Goal: Information Seeking & Learning: Learn about a topic

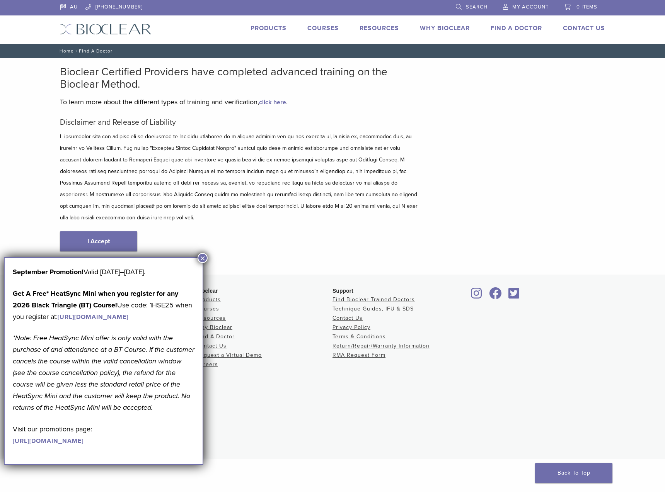
click at [474, 6] on span "Search" at bounding box center [477, 7] width 22 height 6
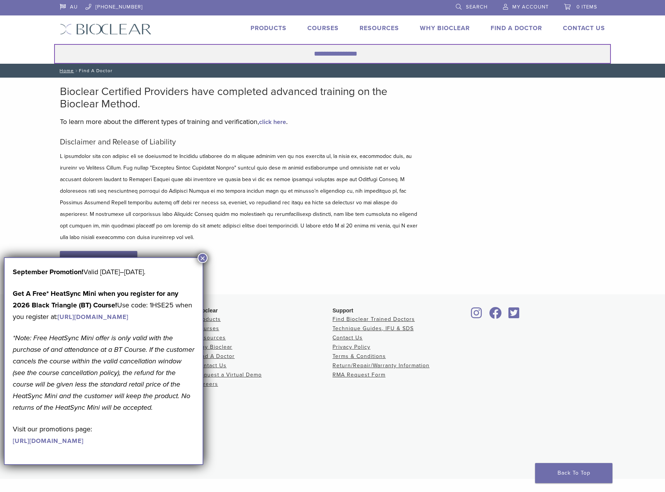
click at [187, 47] on input "Search for:" at bounding box center [332, 54] width 557 height 20
type input "**********"
click at [54, 44] on button "Search" at bounding box center [54, 44] width 0 height 0
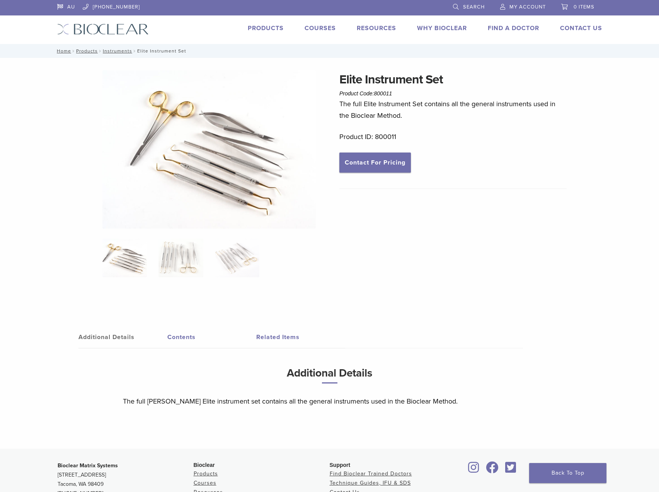
click at [189, 336] on link "Contents" at bounding box center [211, 338] width 89 height 22
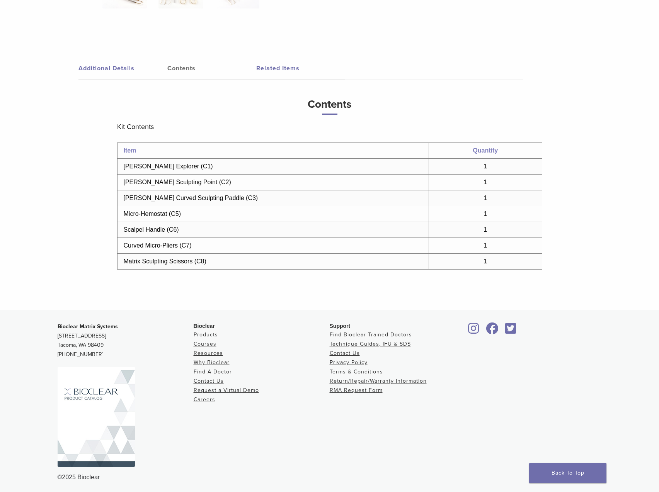
scroll to position [271, 0]
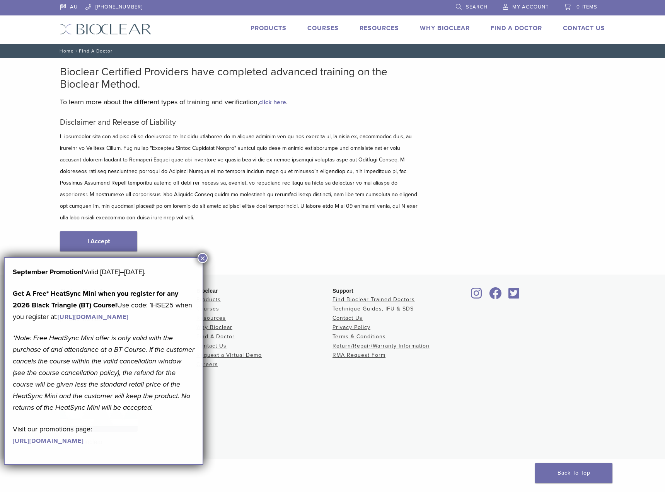
click at [262, 27] on link "Products" at bounding box center [268, 28] width 36 height 8
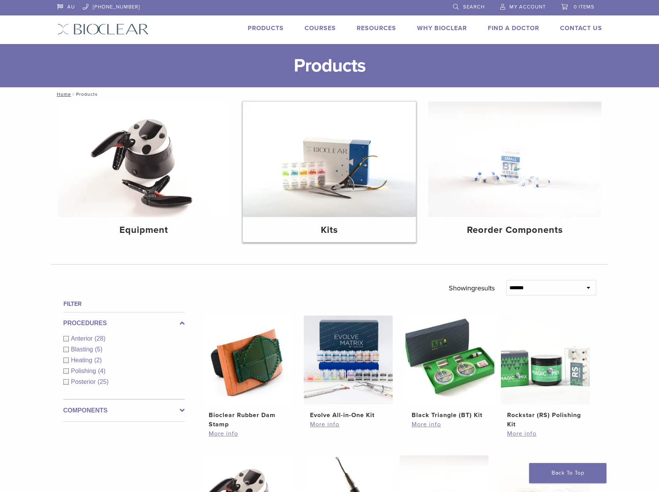
click at [324, 158] on img at bounding box center [329, 160] width 173 height 116
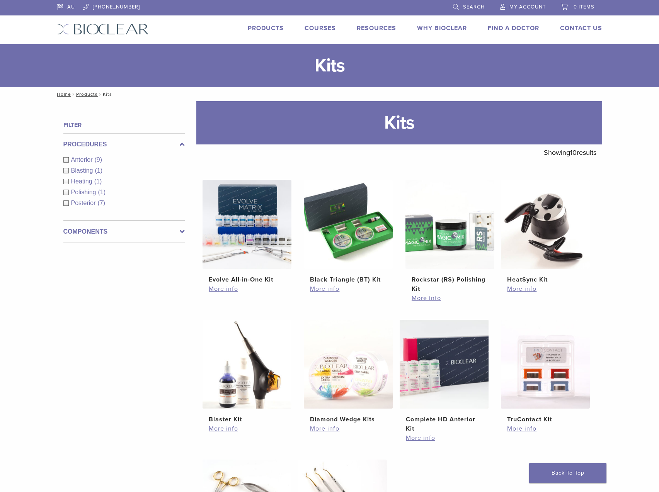
click at [86, 188] on div "Polishing (1)" at bounding box center [123, 192] width 121 height 9
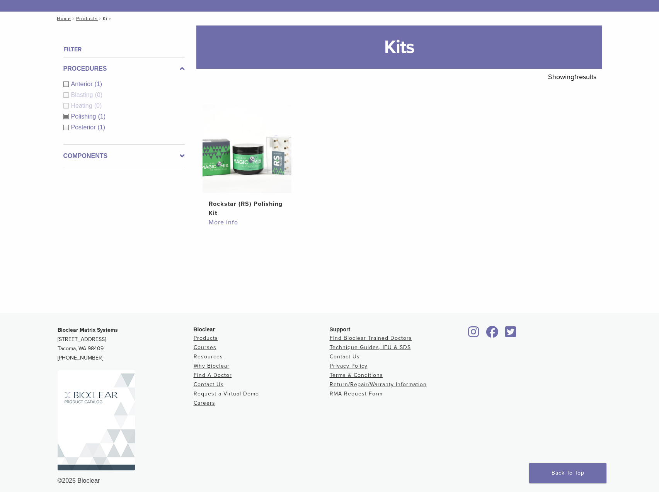
scroll to position [77, 0]
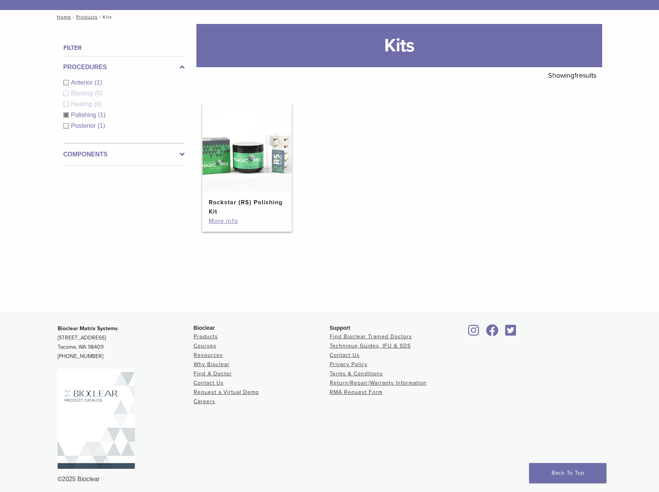
click at [249, 199] on h2 "Rockstar (RS) Polishing Kit" at bounding box center [247, 207] width 77 height 19
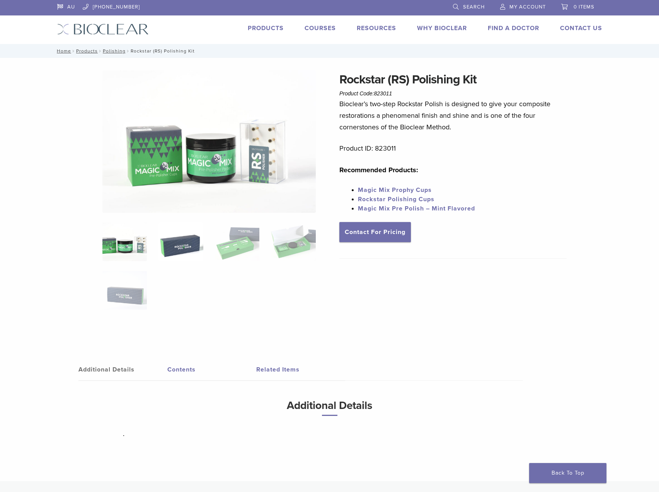
click at [182, 245] on img at bounding box center [180, 242] width 44 height 39
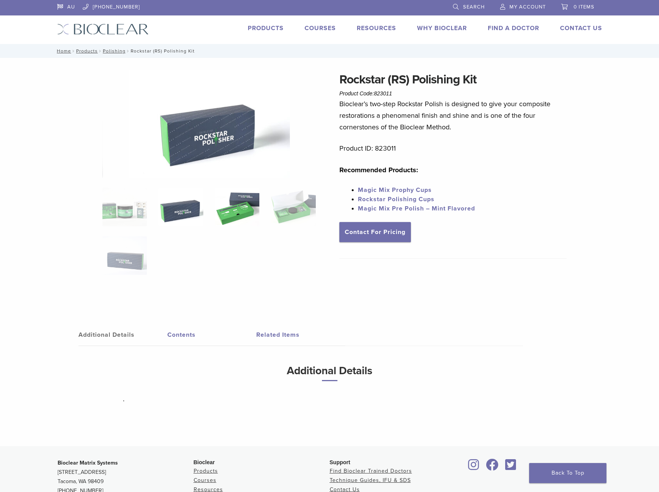
click at [249, 214] on img at bounding box center [237, 207] width 44 height 39
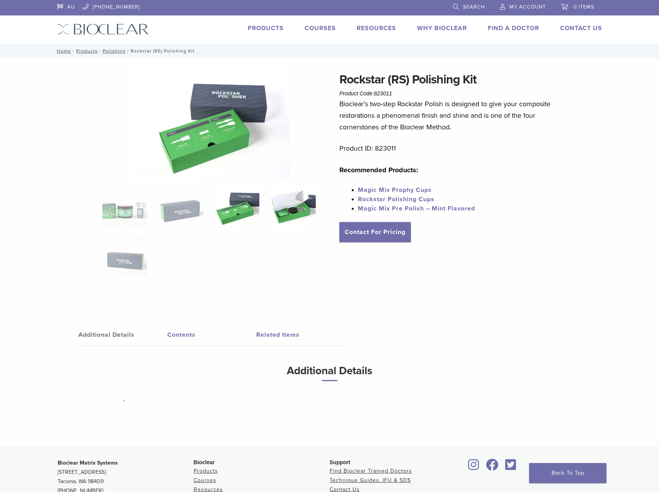
click at [285, 208] on img at bounding box center [293, 207] width 44 height 39
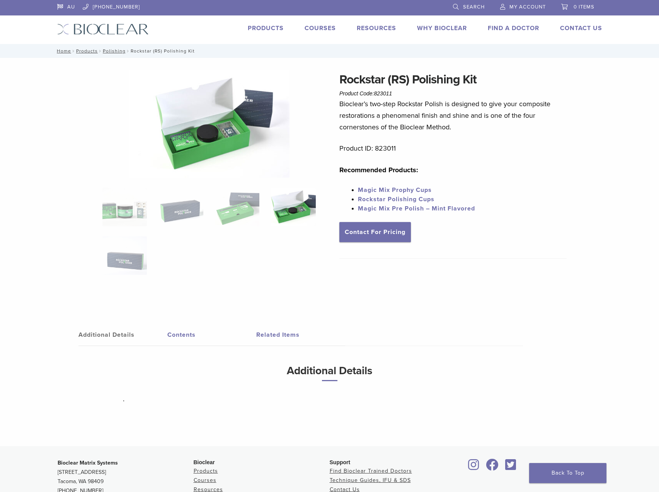
click at [259, 29] on link "Products" at bounding box center [266, 28] width 36 height 8
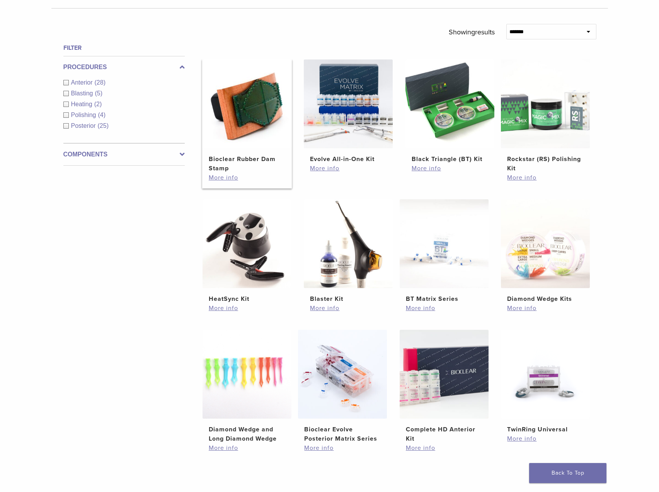
scroll to position [232, 0]
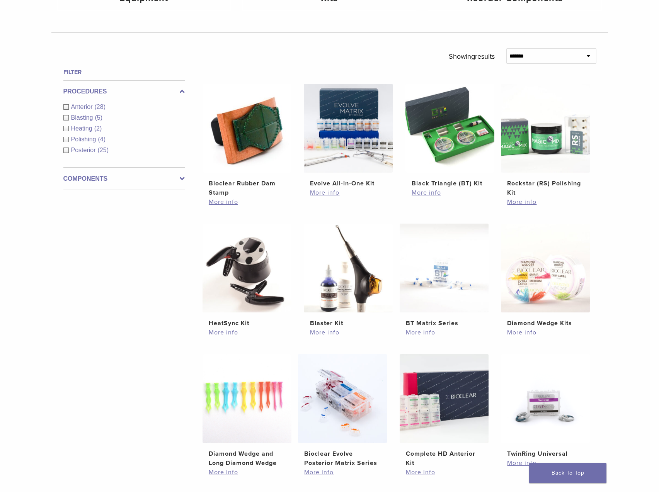
click at [83, 177] on label "Components" at bounding box center [123, 178] width 121 height 9
click at [82, 141] on span "Instruments" at bounding box center [88, 140] width 34 height 7
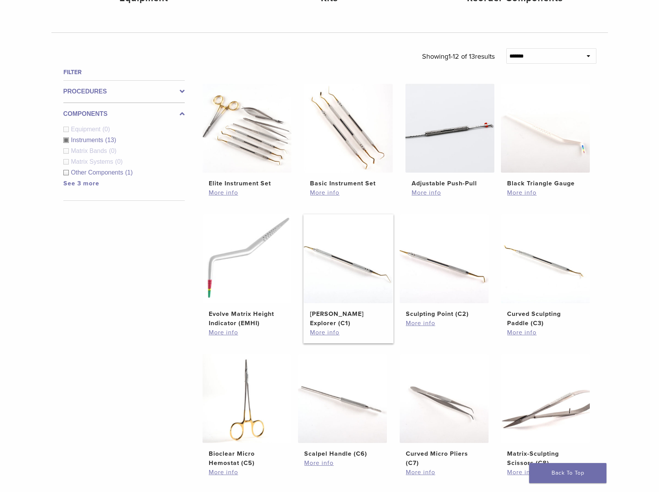
click at [352, 263] on img at bounding box center [348, 259] width 89 height 89
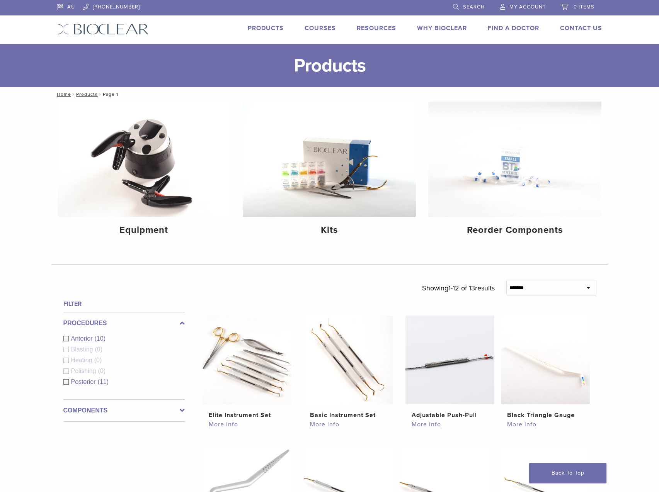
scroll to position [231, 0]
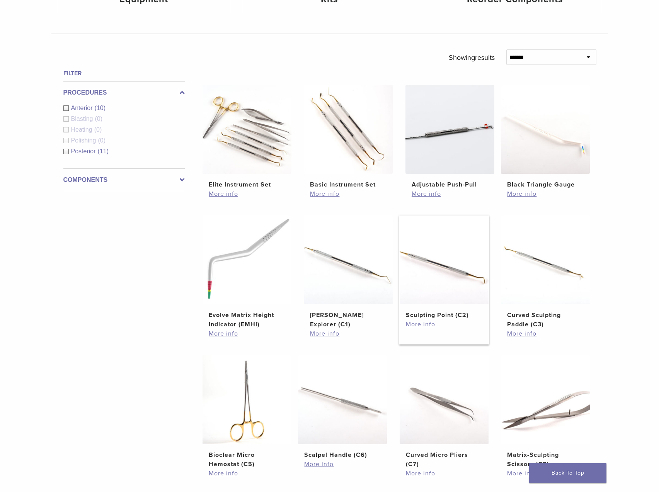
click at [454, 272] on img at bounding box center [444, 260] width 89 height 89
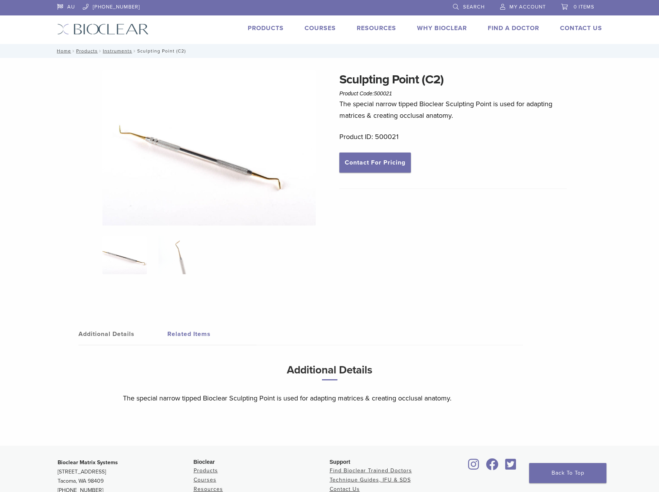
click at [203, 143] on img at bounding box center [208, 147] width 213 height 155
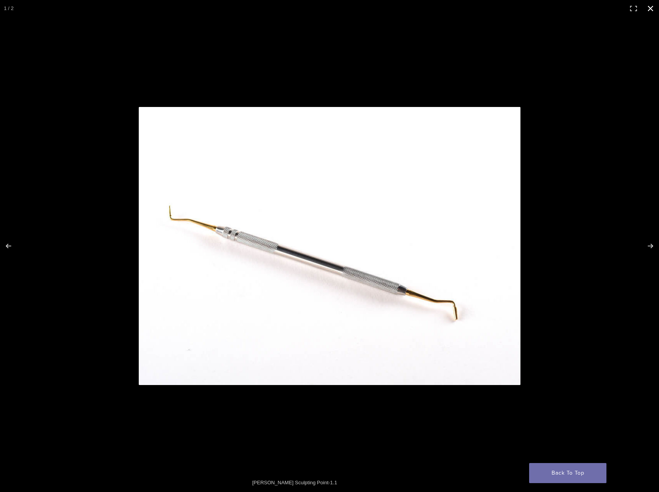
click at [327, 52] on div at bounding box center [329, 246] width 659 height 492
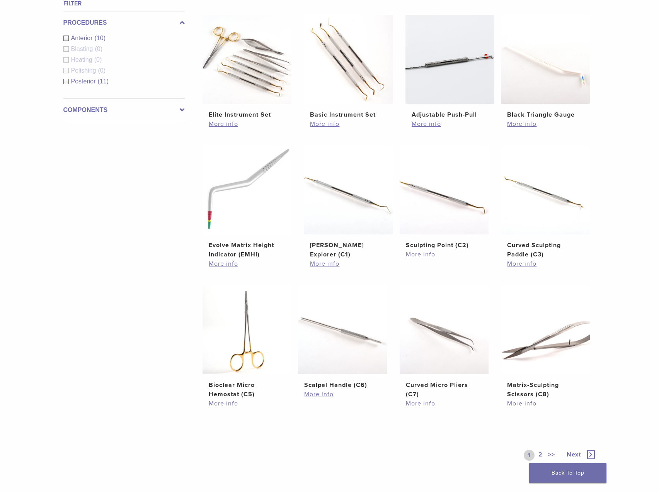
scroll to position [307, 0]
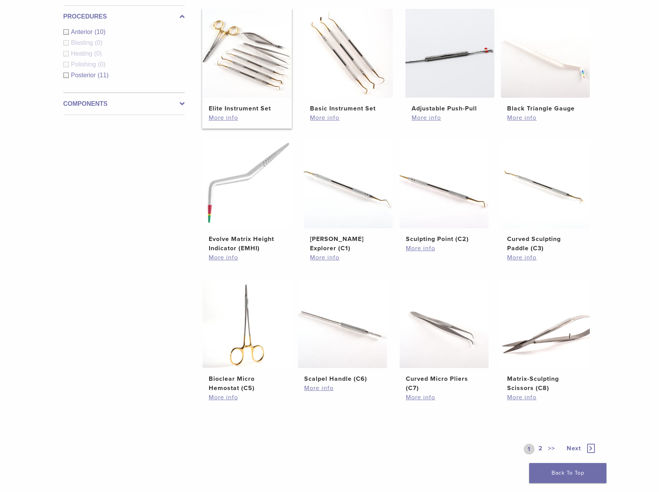
click at [248, 53] on img at bounding box center [247, 53] width 89 height 89
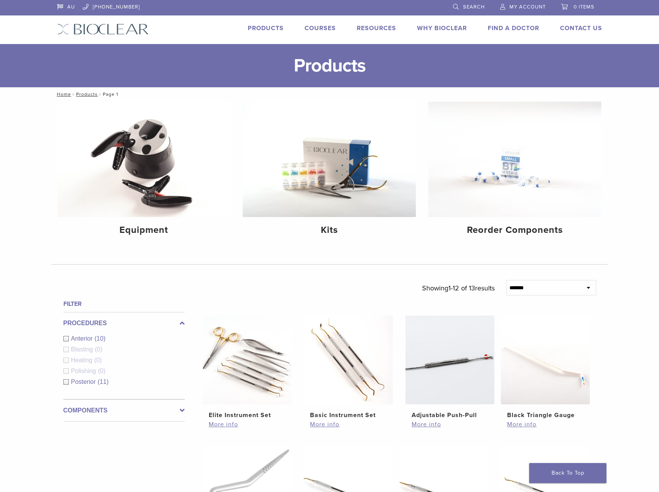
scroll to position [307, 0]
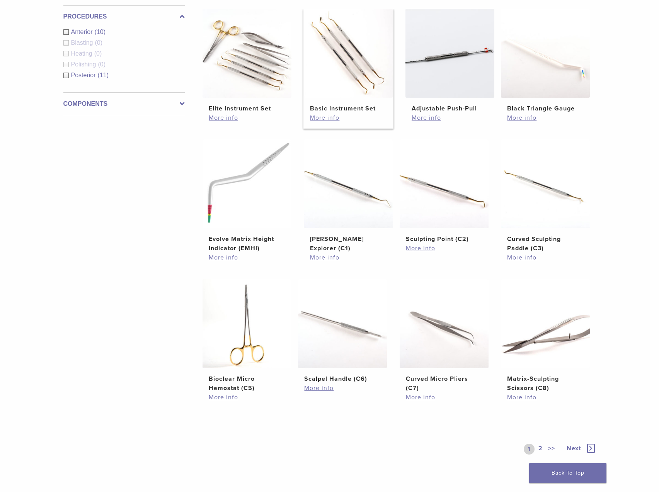
click at [346, 46] on img at bounding box center [348, 53] width 89 height 89
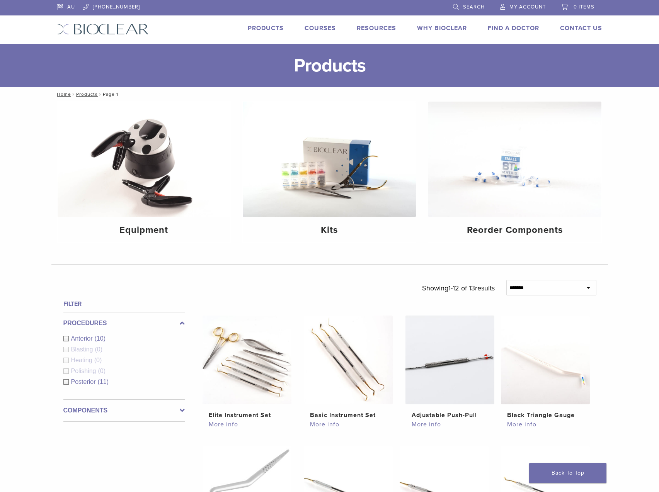
scroll to position [307, 0]
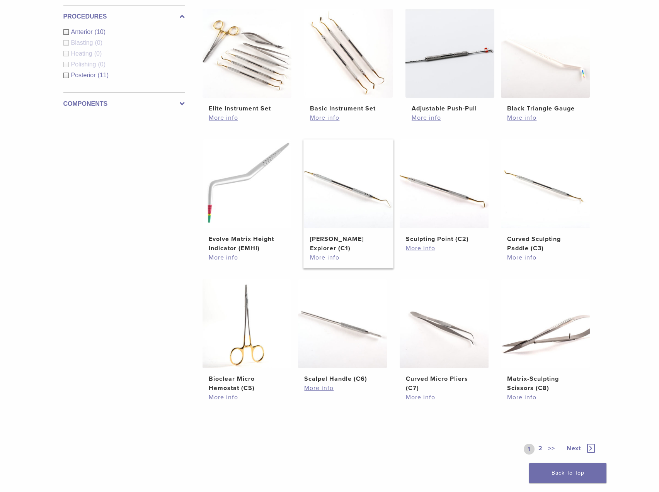
click at [327, 253] on link "More info" at bounding box center [348, 257] width 77 height 9
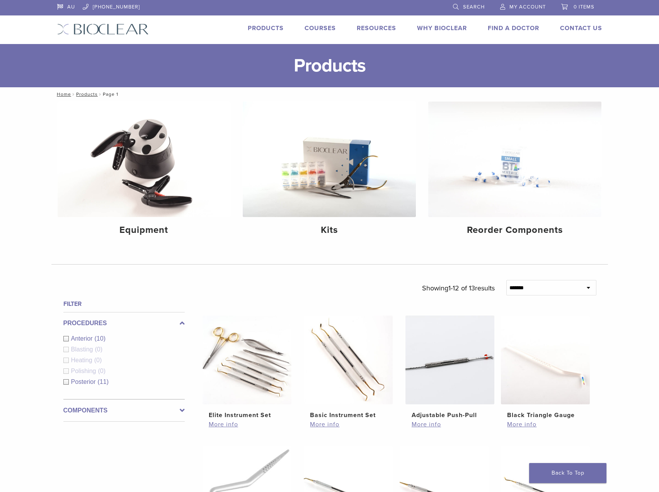
scroll to position [307, 0]
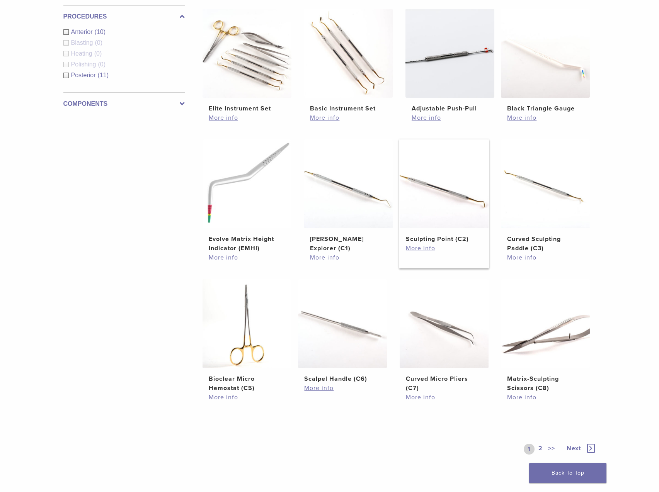
click at [453, 196] on img at bounding box center [444, 184] width 89 height 89
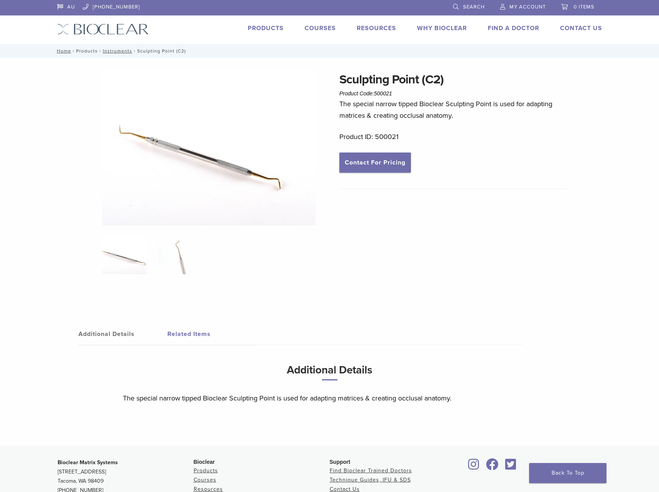
click at [91, 51] on link "Products" at bounding box center [87, 50] width 22 height 5
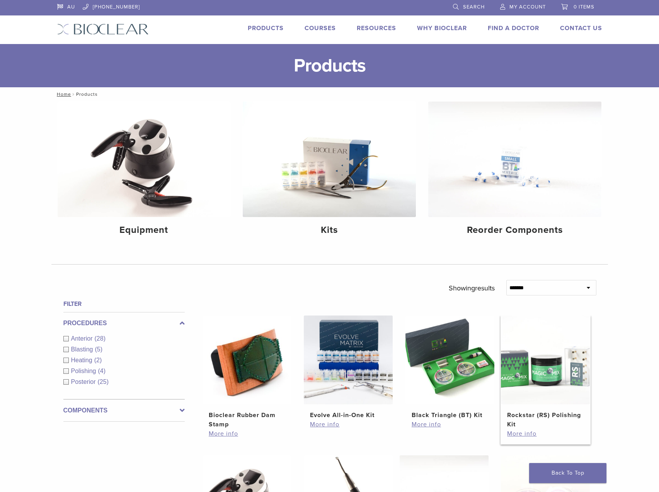
click at [538, 368] on img at bounding box center [545, 360] width 89 height 89
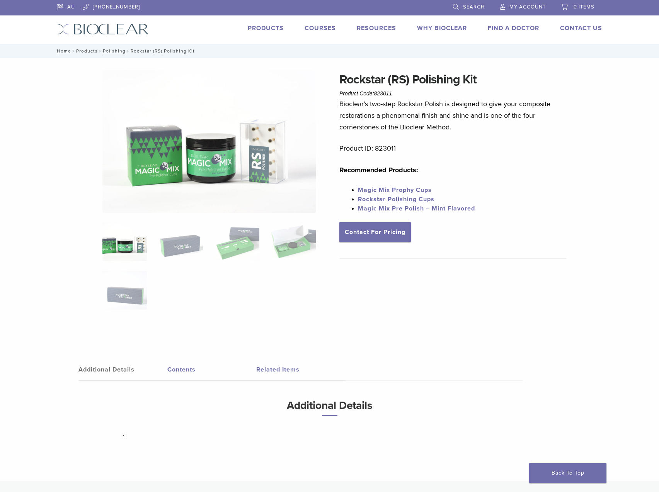
click at [79, 51] on link "Products" at bounding box center [87, 50] width 22 height 5
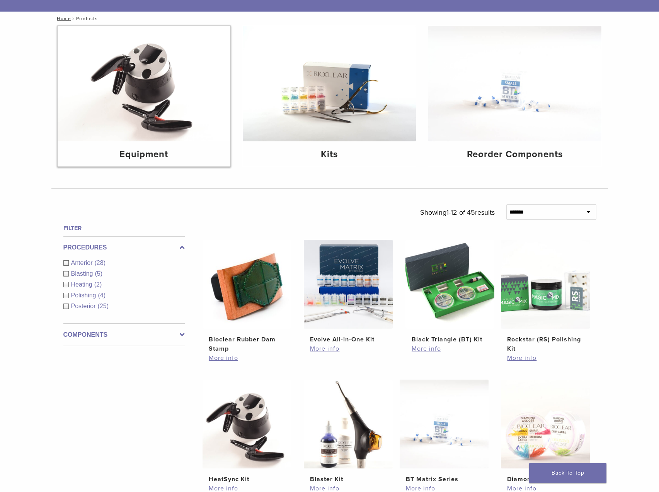
scroll to position [116, 0]
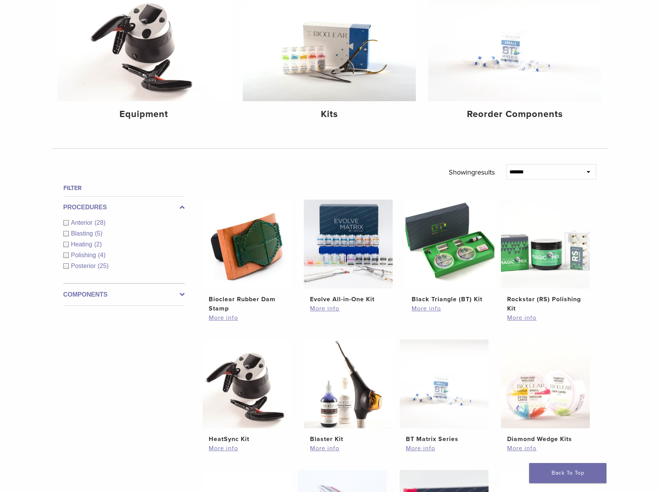
click at [83, 232] on span "Blasting" at bounding box center [83, 233] width 24 height 7
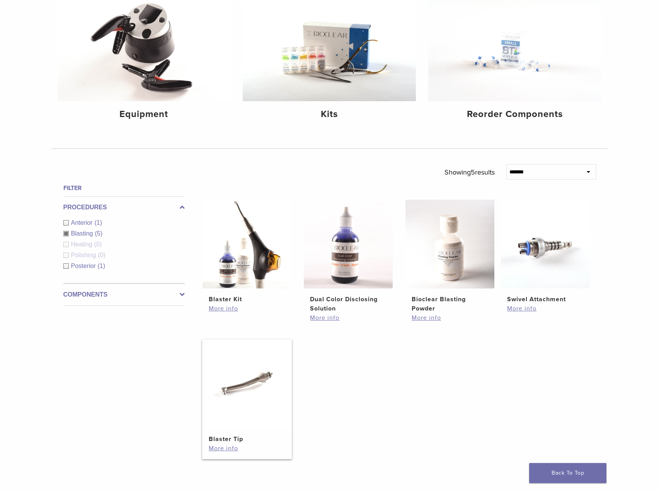
click at [244, 390] on img at bounding box center [247, 384] width 89 height 89
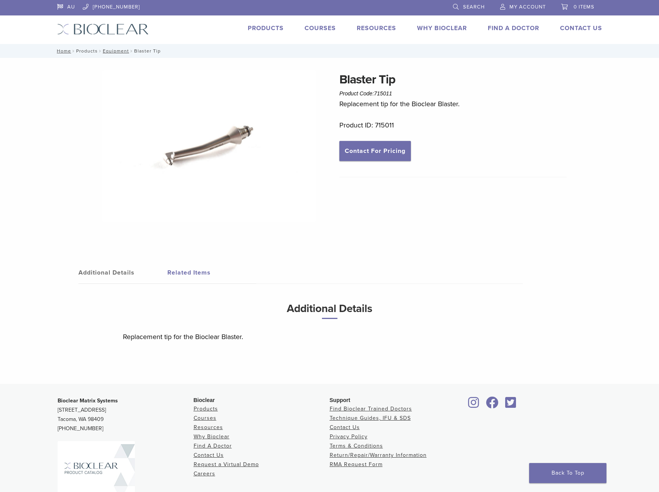
click at [80, 51] on link "Products" at bounding box center [87, 50] width 22 height 5
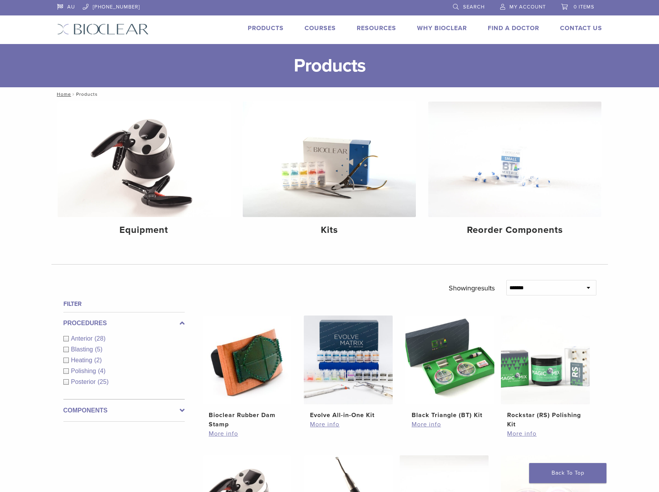
click at [89, 339] on span "Anterior" at bounding box center [83, 339] width 24 height 7
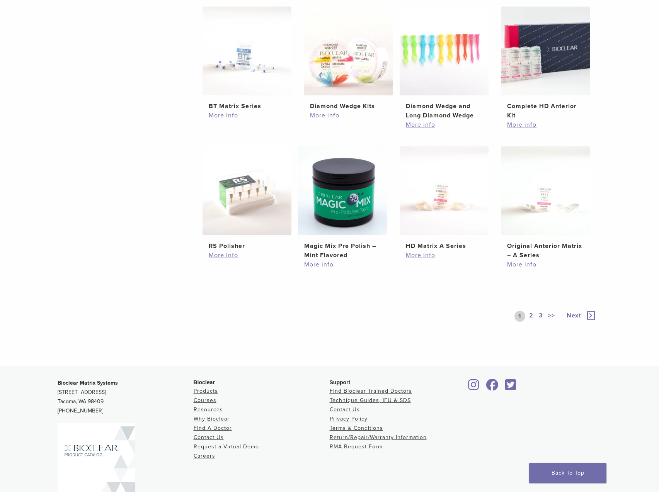
scroll to position [464, 0]
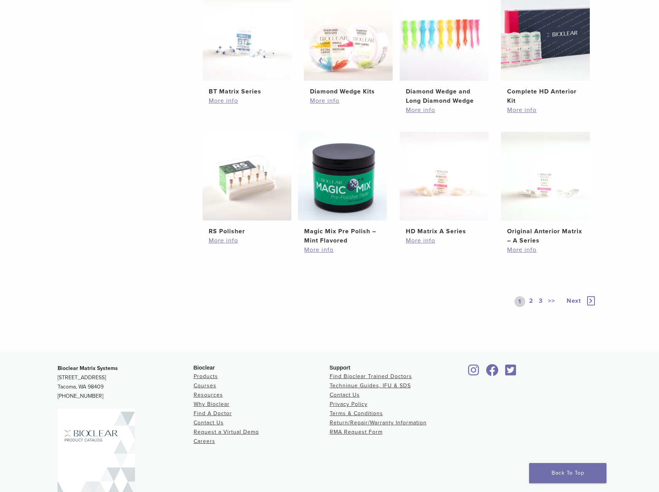
click at [575, 302] on span "Next" at bounding box center [574, 301] width 14 height 8
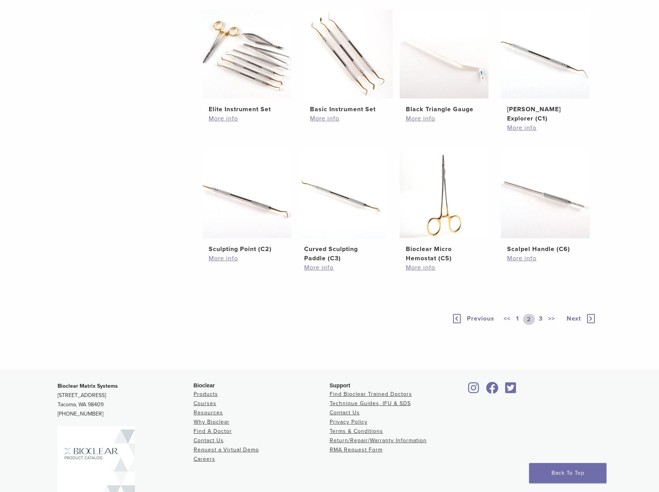
scroll to position [499, 0]
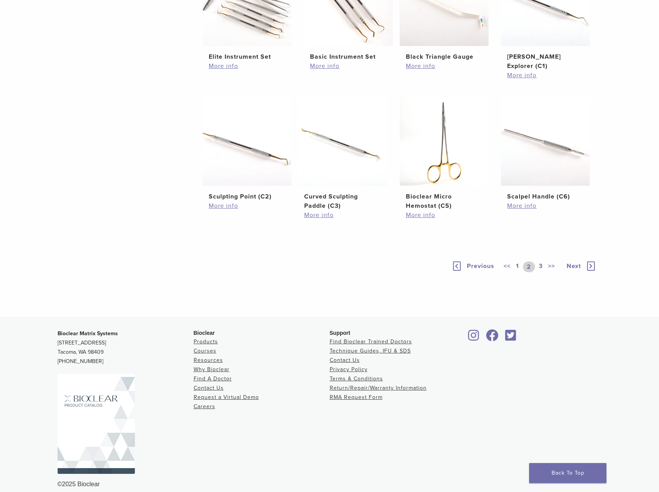
click at [572, 262] on span "Next" at bounding box center [574, 266] width 14 height 8
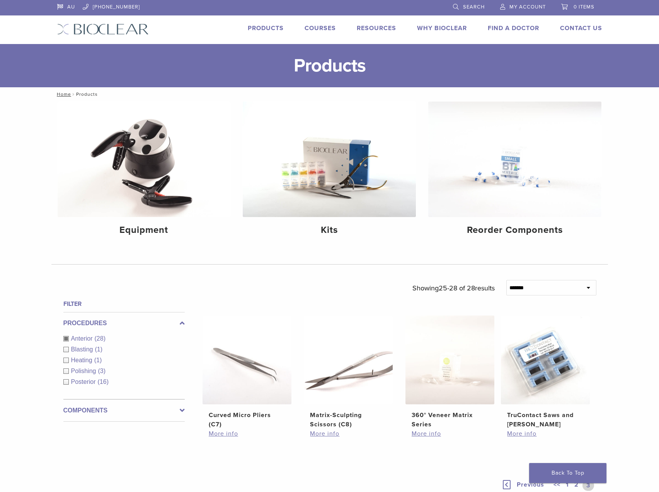
click at [470, 3] on link "Search" at bounding box center [469, 6] width 32 height 12
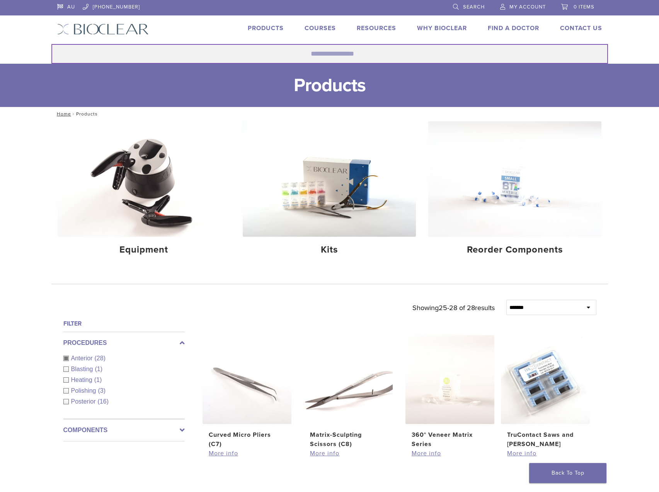
click at [277, 53] on input "Search for:" at bounding box center [329, 54] width 557 height 20
type input "**********"
click at [51, 44] on button "Search" at bounding box center [51, 44] width 0 height 0
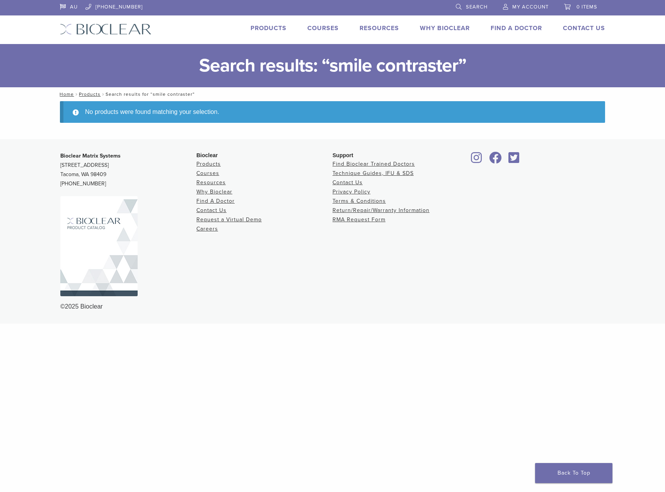
click at [359, 63] on h1 "Search results: “smile contraster”" at bounding box center [332, 65] width 665 height 43
click at [471, 4] on span "Search" at bounding box center [477, 7] width 22 height 6
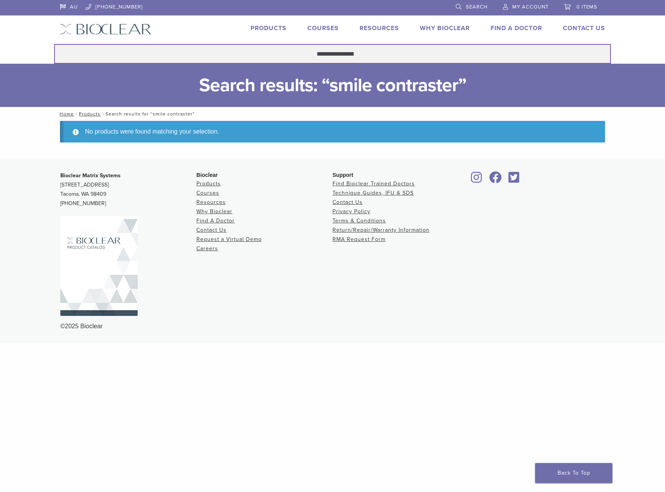
drag, startPoint x: 362, startPoint y: 53, endPoint x: 288, endPoint y: 53, distance: 74.2
click at [288, 53] on input "**********" at bounding box center [332, 54] width 557 height 20
type input "********"
click at [54, 44] on button "Search" at bounding box center [54, 44] width 0 height 0
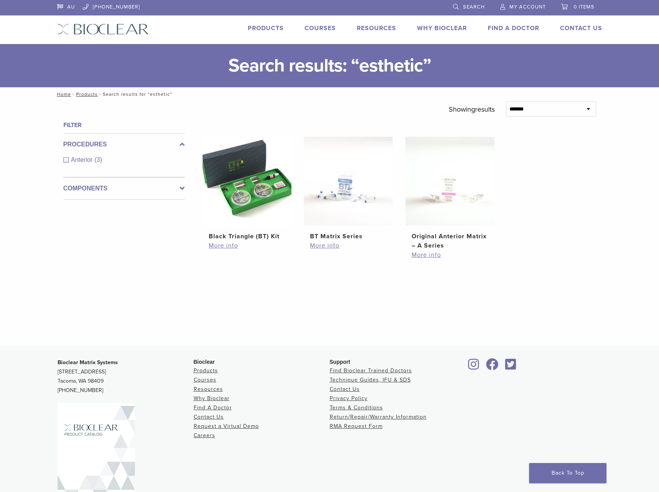
click at [469, 4] on span "Search" at bounding box center [474, 7] width 22 height 6
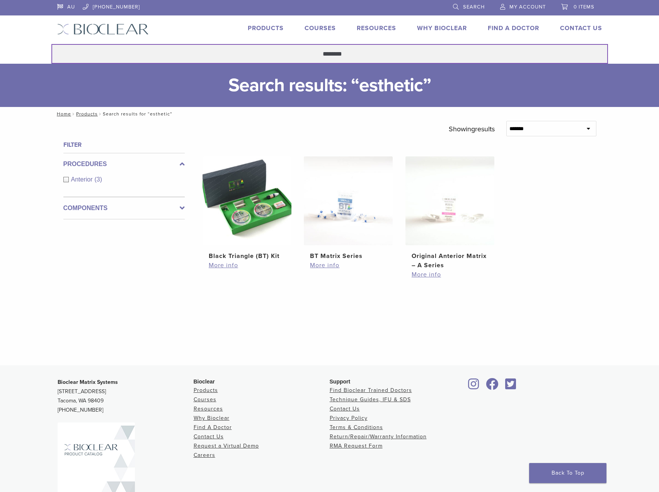
click at [330, 58] on input "********" at bounding box center [329, 54] width 557 height 20
click at [330, 56] on input "********" at bounding box center [329, 54] width 557 height 20
type input "*********"
click at [51, 44] on button "Search" at bounding box center [51, 44] width 0 height 0
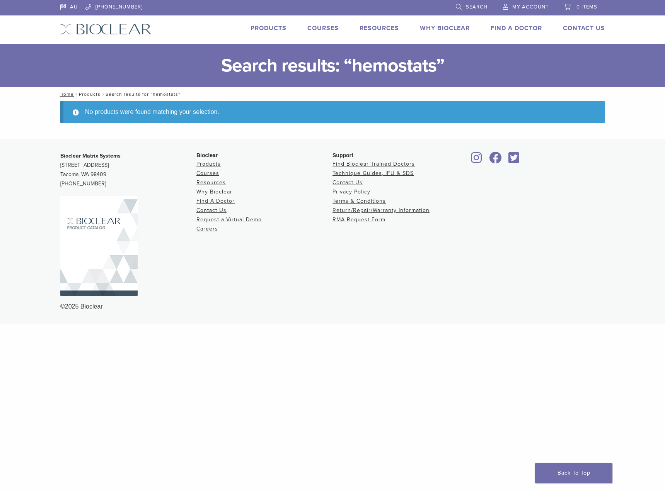
click at [87, 95] on link "Products" at bounding box center [90, 94] width 22 height 5
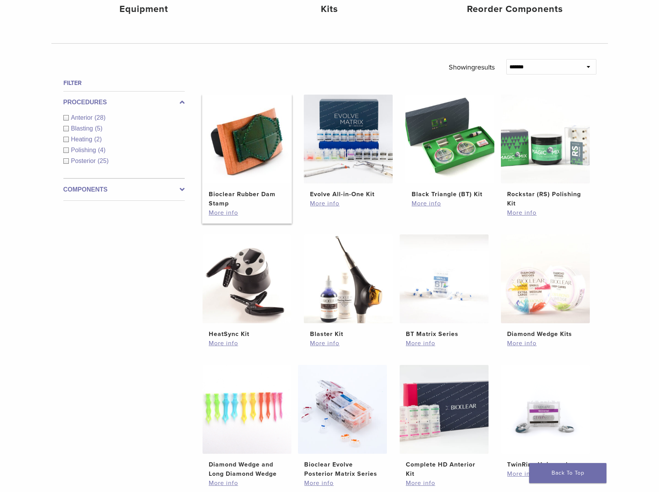
scroll to position [193, 0]
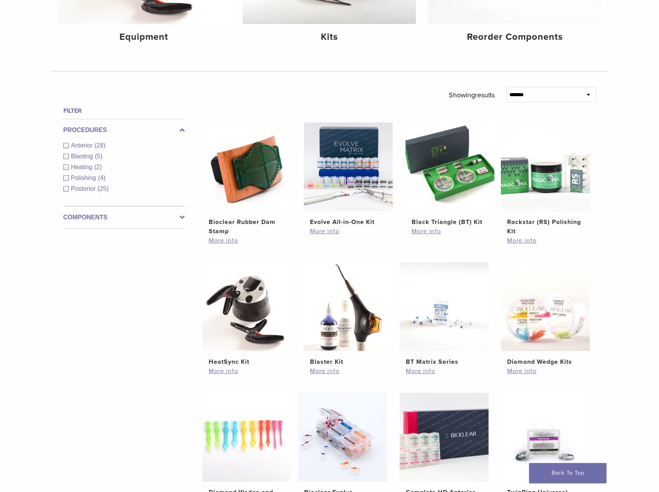
click at [92, 215] on label "Components" at bounding box center [123, 217] width 121 height 9
click at [96, 178] on span "Instruments" at bounding box center [88, 178] width 34 height 7
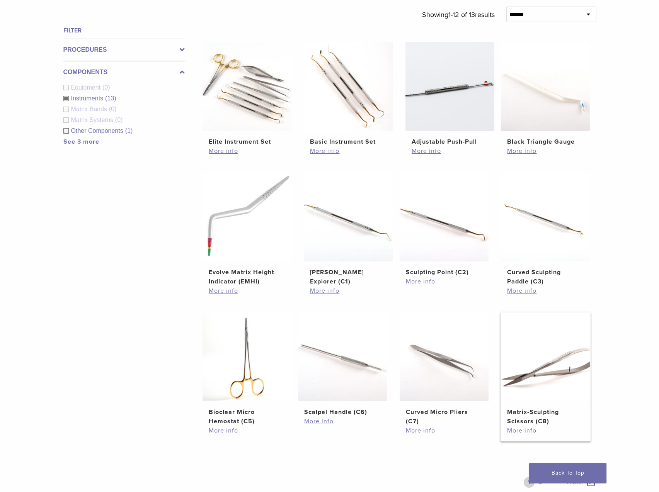
scroll to position [425, 0]
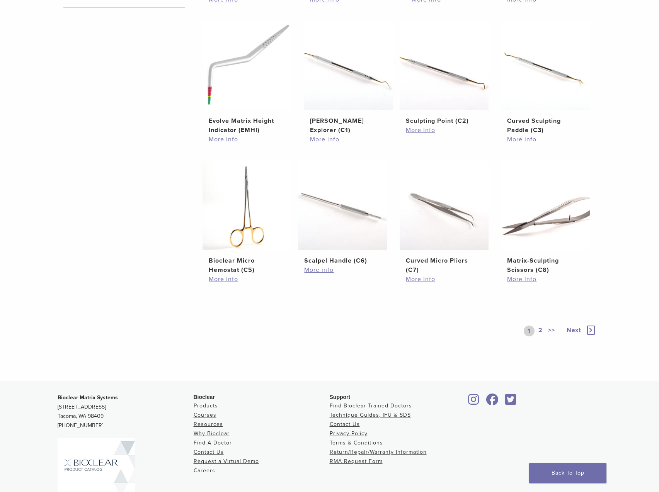
click at [574, 330] on span "Next" at bounding box center [574, 331] width 14 height 8
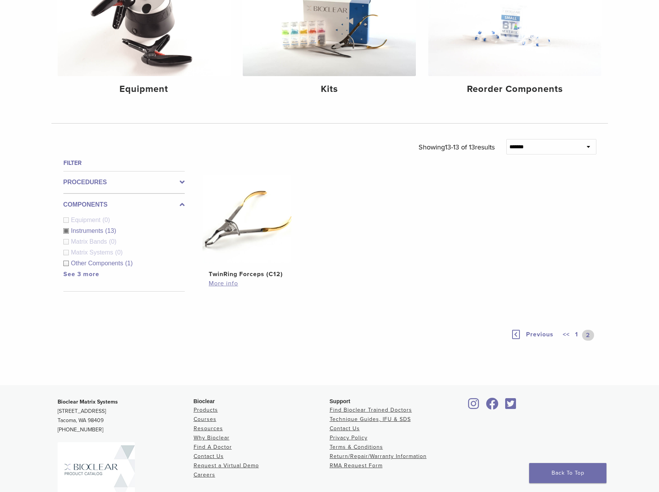
scroll to position [219, 0]
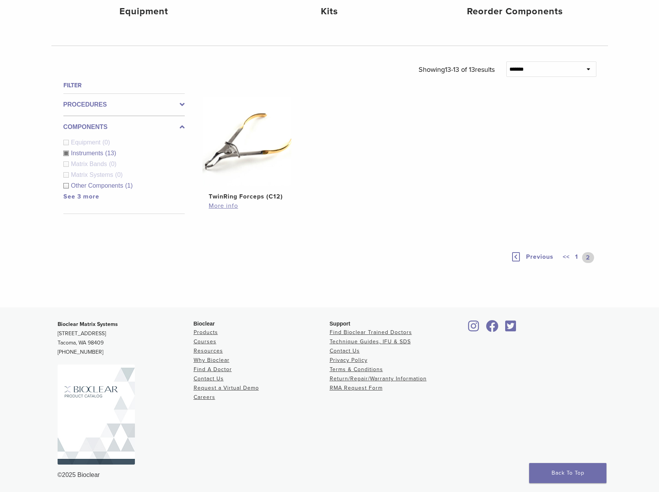
click at [537, 255] on span "Previous" at bounding box center [539, 257] width 27 height 8
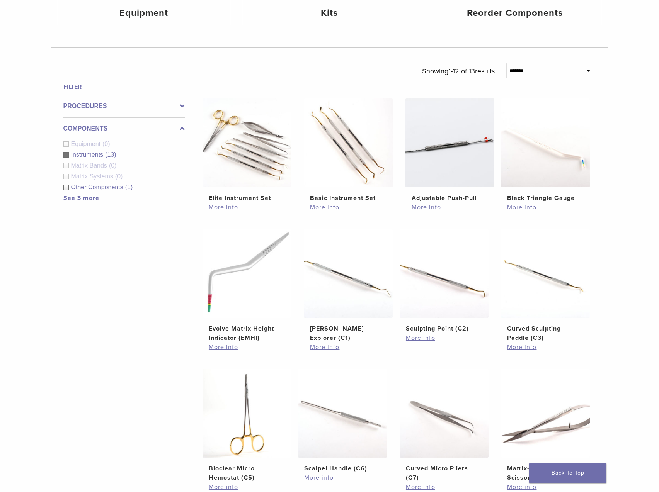
scroll to position [425, 0]
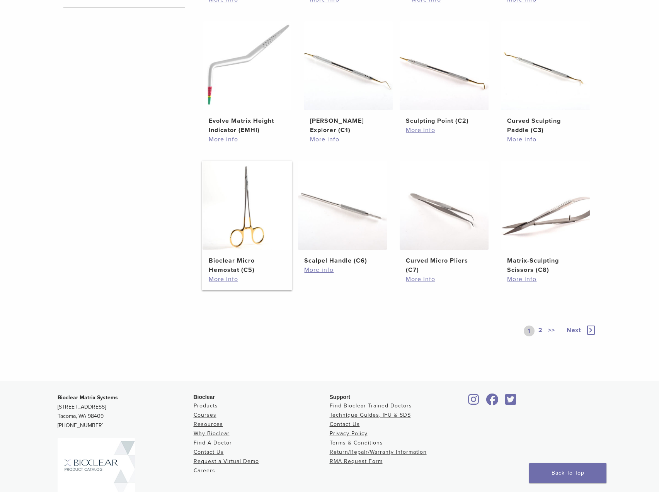
click at [226, 262] on h2 "Bioclear Micro Hemostat (C5)" at bounding box center [247, 265] width 77 height 19
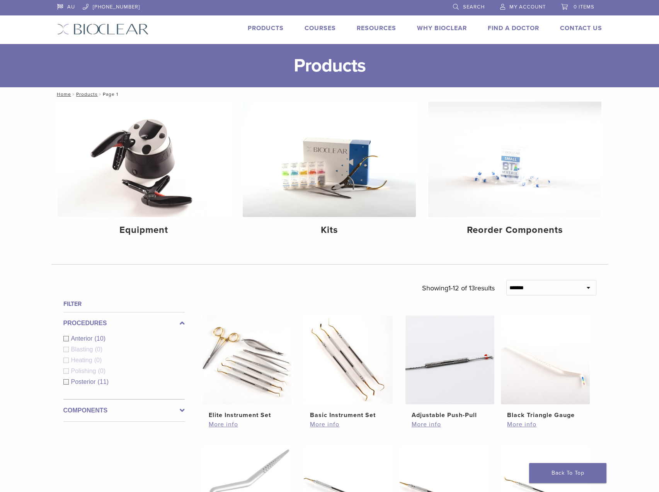
scroll to position [424, 0]
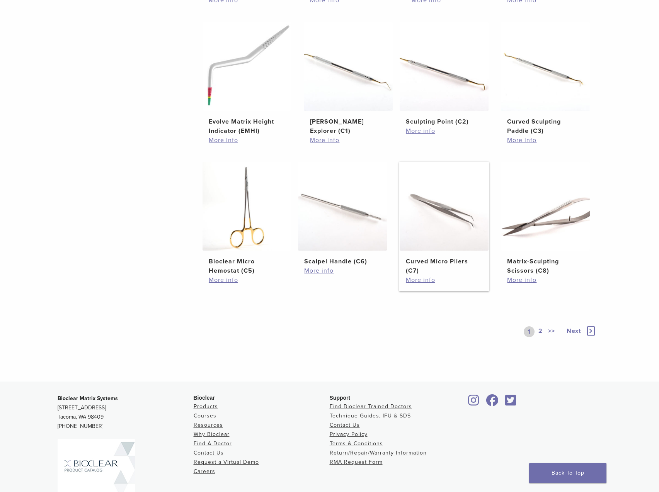
click at [443, 210] on img at bounding box center [444, 206] width 89 height 89
